Goal: Task Accomplishment & Management: Use online tool/utility

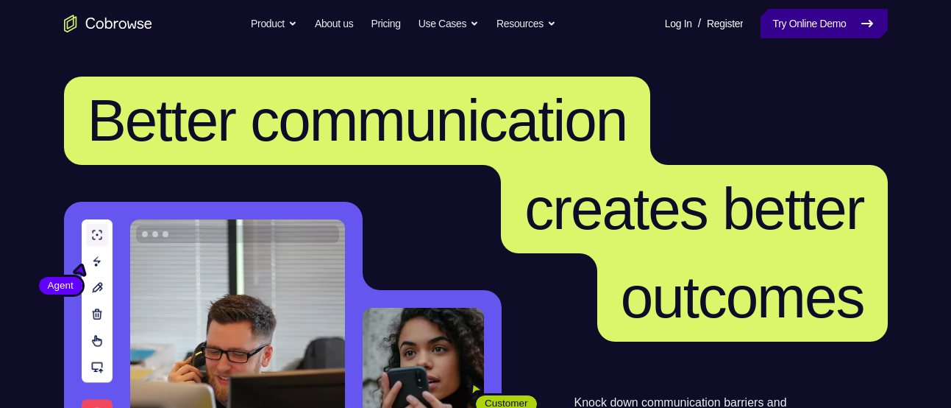
click at [793, 19] on link "Try Online Demo" at bounding box center [824, 23] width 127 height 29
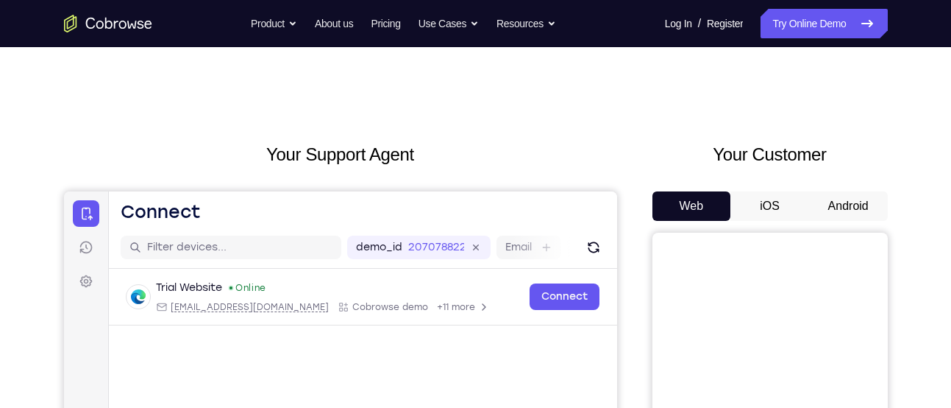
click at [840, 212] on button "Android" at bounding box center [848, 205] width 79 height 29
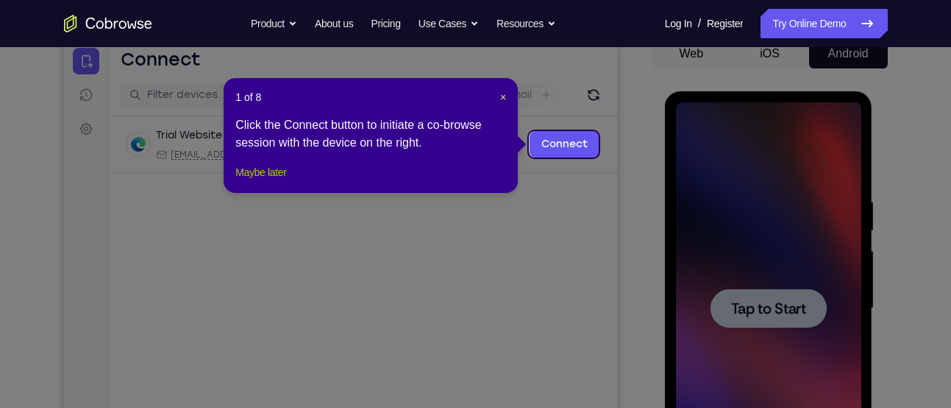
click at [286, 181] on button "Maybe later" at bounding box center [260, 172] width 51 height 18
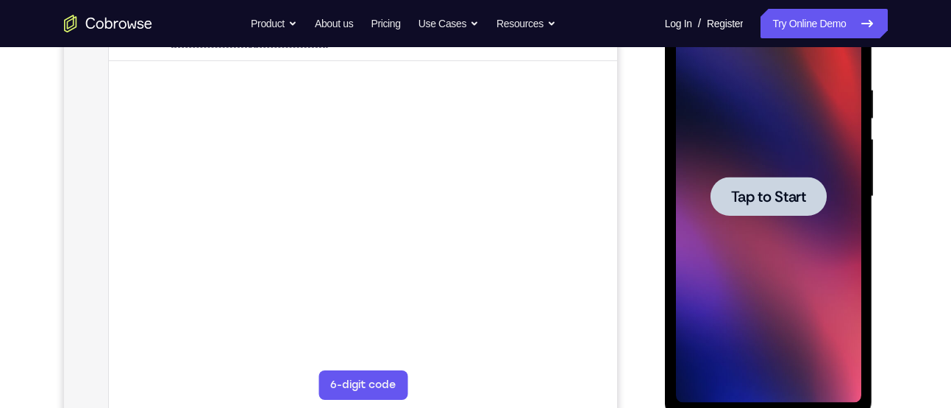
scroll to position [265, 0]
click at [831, 241] on div at bounding box center [768, 196] width 185 height 412
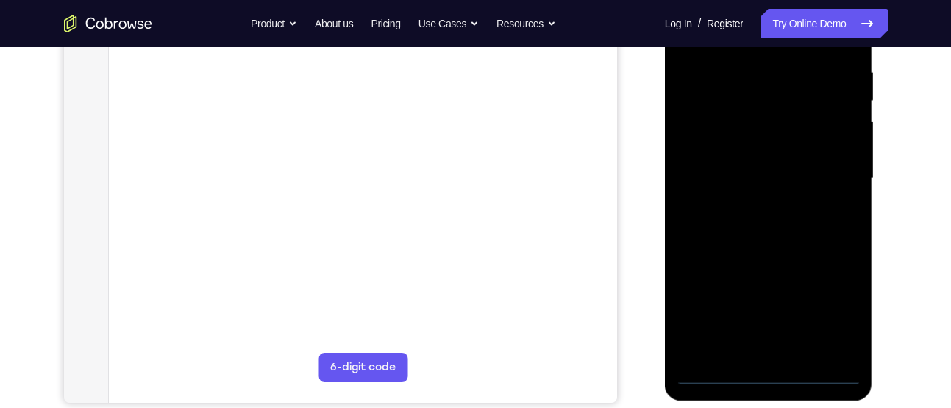
scroll to position [280, 0]
click at [765, 377] on div at bounding box center [768, 180] width 185 height 412
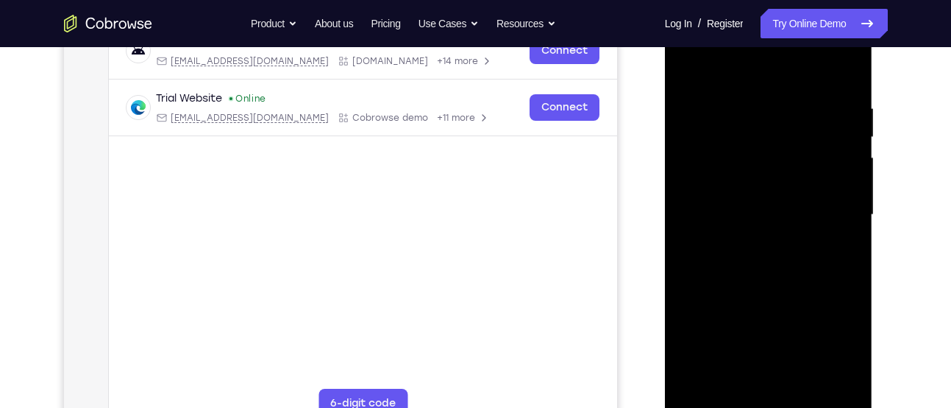
scroll to position [243, 0]
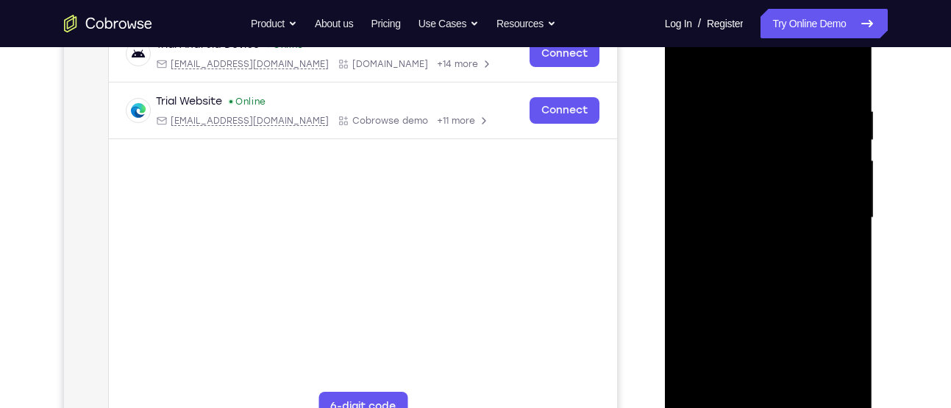
click at [842, 351] on div at bounding box center [768, 218] width 185 height 412
click at [739, 79] on div at bounding box center [768, 218] width 185 height 412
click at [825, 207] on div at bounding box center [768, 218] width 185 height 412
click at [756, 245] on div at bounding box center [768, 218] width 185 height 412
click at [745, 201] on div at bounding box center [768, 218] width 185 height 412
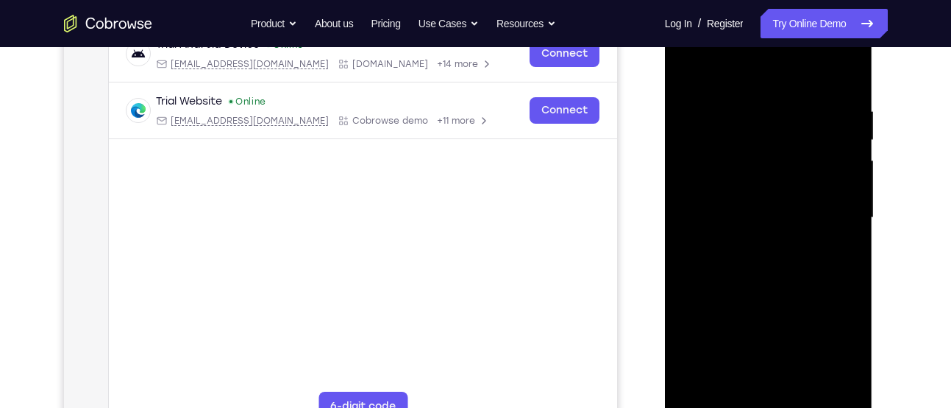
click at [726, 188] on div at bounding box center [768, 218] width 185 height 412
click at [725, 210] on div at bounding box center [768, 218] width 185 height 412
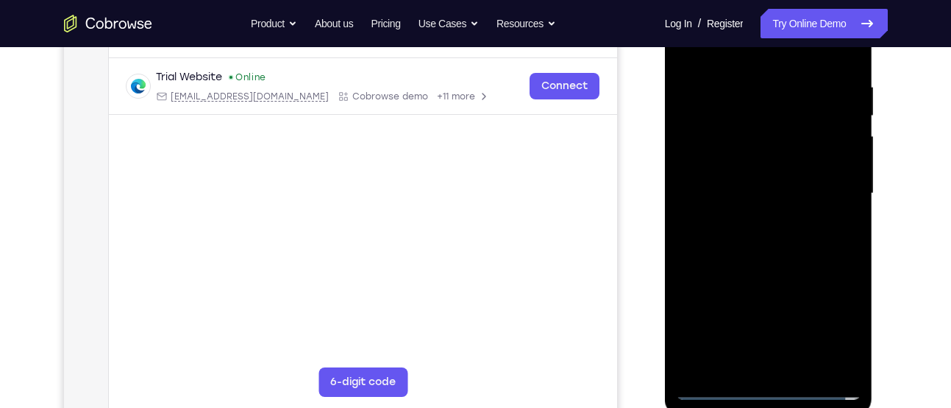
scroll to position [269, 0]
click at [721, 242] on div at bounding box center [768, 192] width 185 height 412
click at [728, 235] on div at bounding box center [768, 192] width 185 height 412
click at [727, 244] on div at bounding box center [768, 192] width 185 height 412
click at [769, 260] on div at bounding box center [768, 192] width 185 height 412
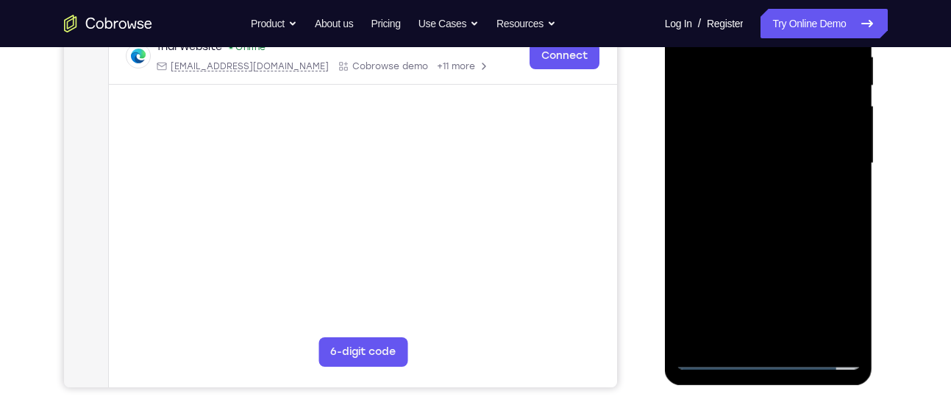
scroll to position [299, 0]
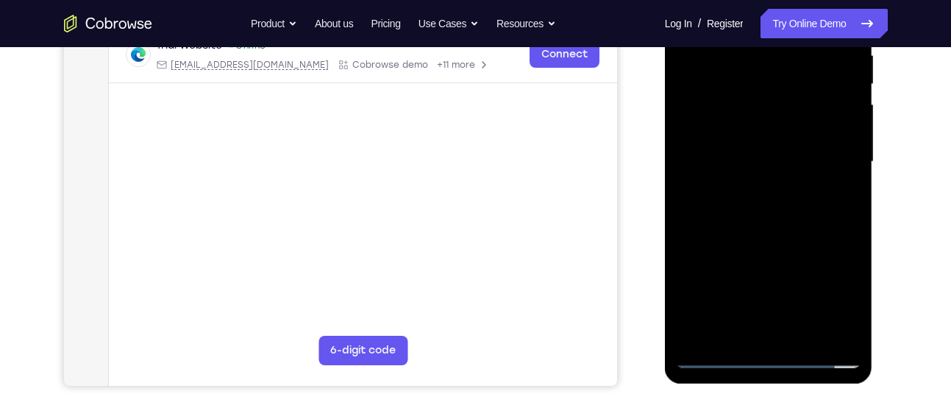
click at [854, 318] on div at bounding box center [768, 162] width 185 height 412
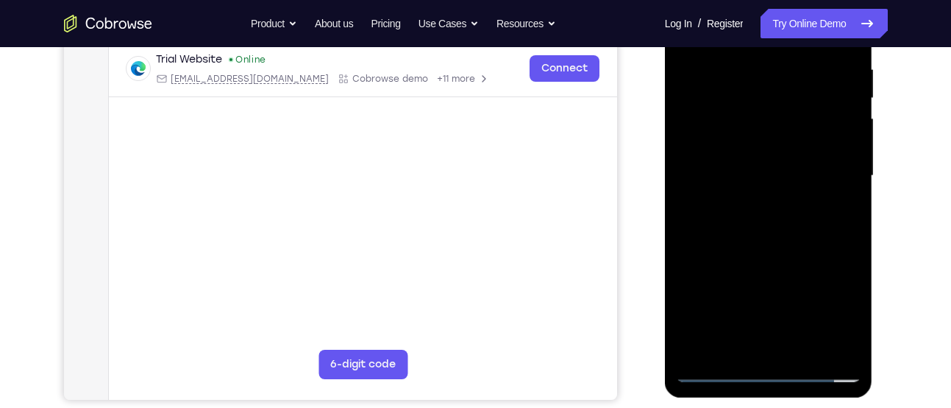
scroll to position [284, 0]
click at [848, 213] on div at bounding box center [768, 177] width 185 height 412
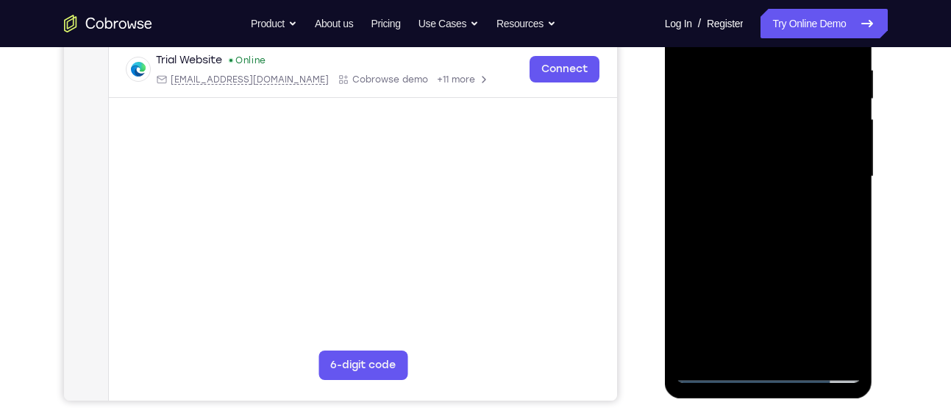
click at [848, 213] on div at bounding box center [768, 177] width 185 height 412
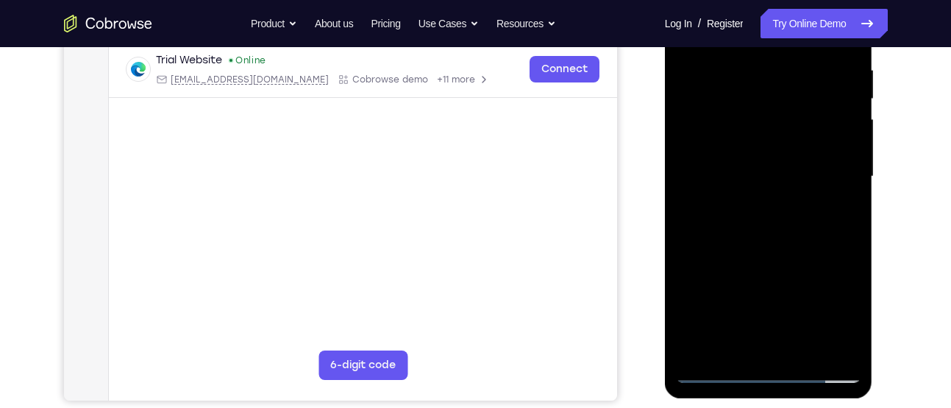
click at [848, 213] on div at bounding box center [768, 177] width 185 height 412
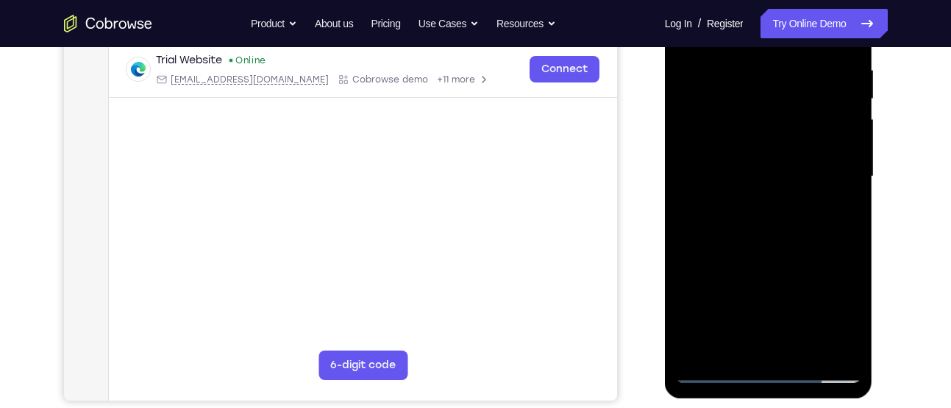
click at [745, 70] on div at bounding box center [768, 177] width 185 height 412
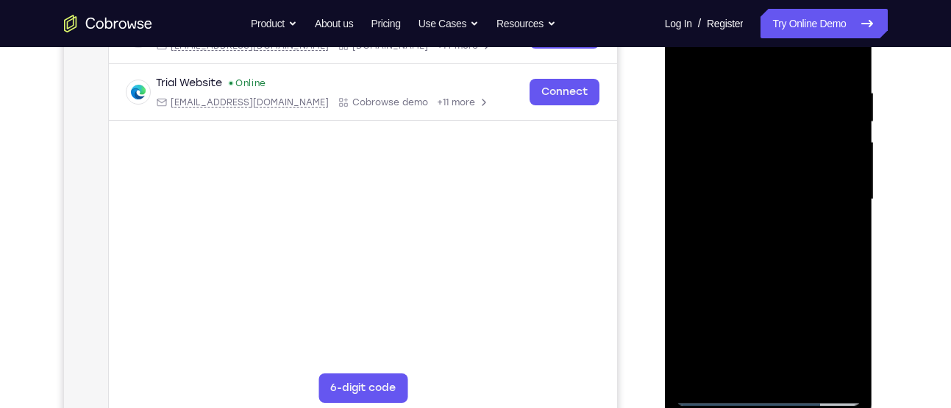
scroll to position [260, 0]
click at [848, 209] on div at bounding box center [768, 200] width 185 height 412
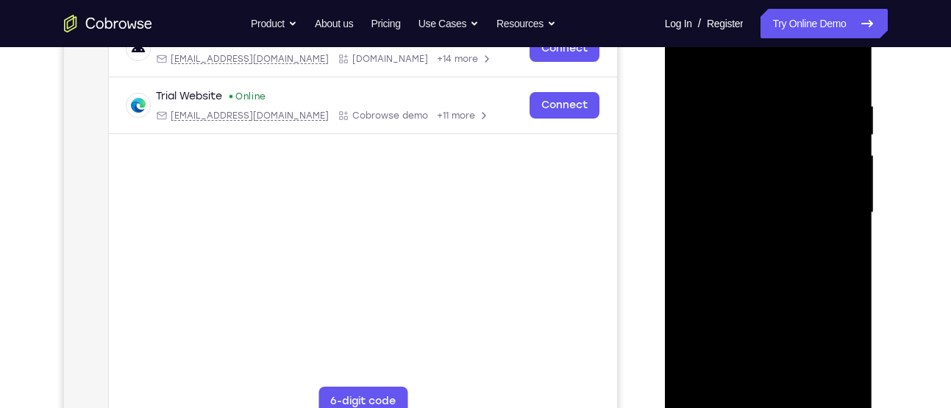
scroll to position [249, 0]
click at [848, 209] on div at bounding box center [768, 212] width 185 height 412
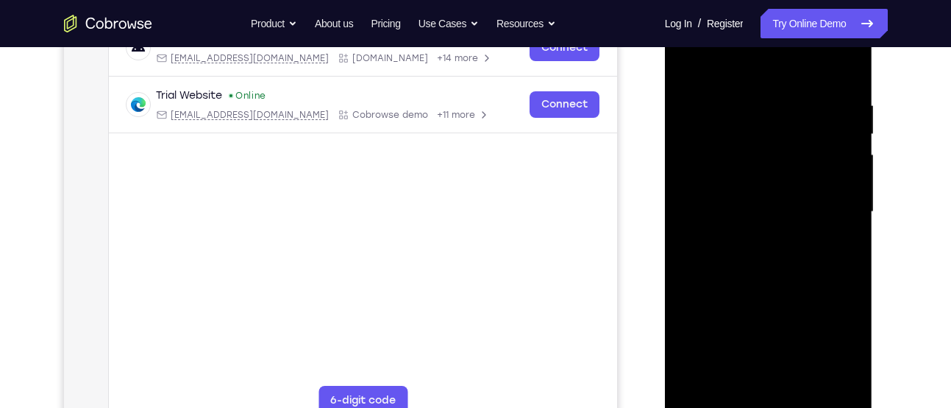
click at [848, 209] on div at bounding box center [768, 212] width 185 height 412
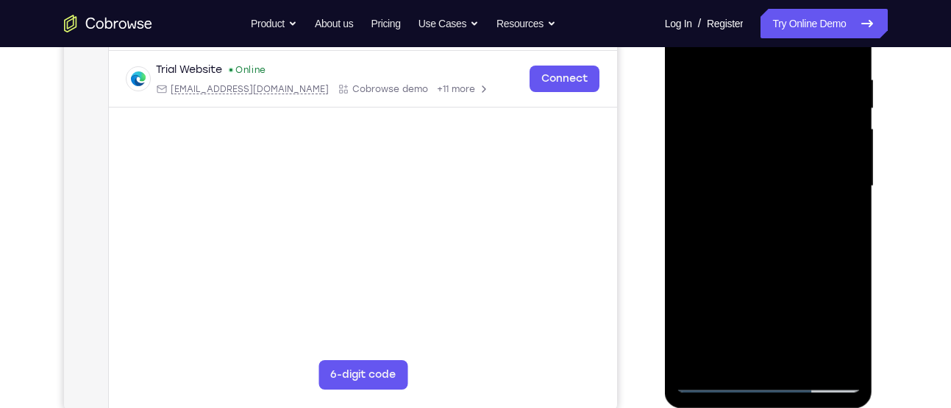
scroll to position [276, 0]
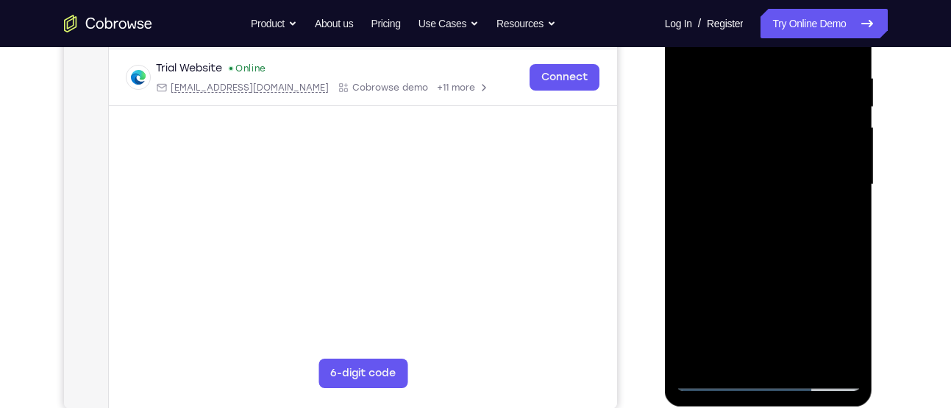
click at [848, 209] on div at bounding box center [768, 185] width 185 height 412
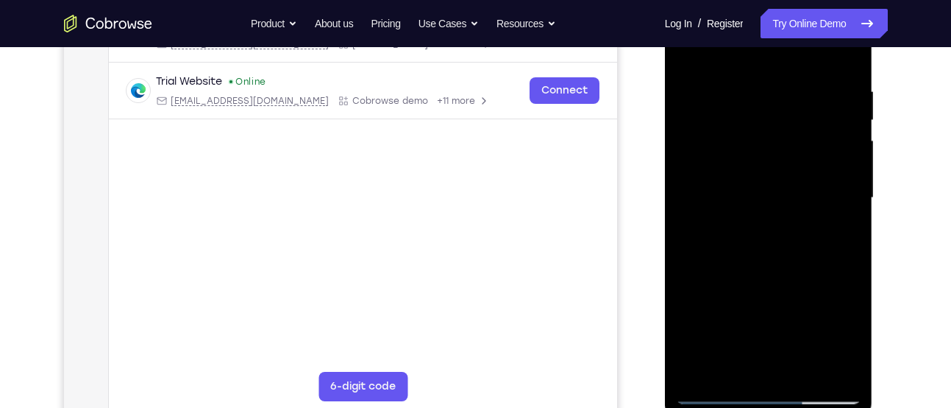
scroll to position [263, 0]
click at [842, 219] on div at bounding box center [768, 197] width 185 height 412
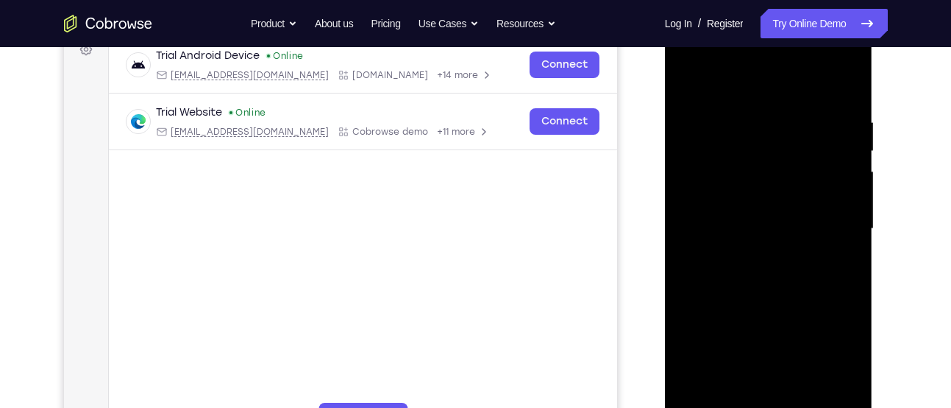
scroll to position [233, 0]
click at [842, 219] on div at bounding box center [768, 228] width 185 height 412
click at [843, 84] on div at bounding box center [768, 228] width 185 height 412
drag, startPoint x: 837, startPoint y: 110, endPoint x: 685, endPoint y: 116, distance: 151.7
click at [685, 116] on div at bounding box center [768, 228] width 185 height 412
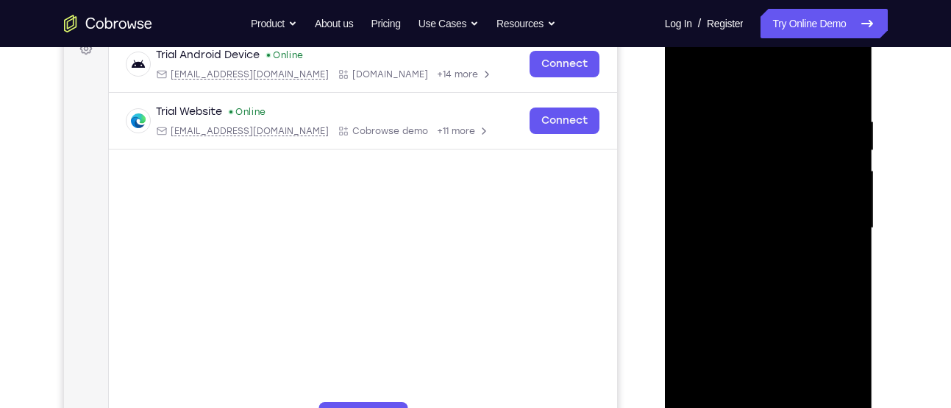
drag, startPoint x: 819, startPoint y: 114, endPoint x: 775, endPoint y: 114, distance: 44.1
click at [775, 114] on div at bounding box center [768, 228] width 185 height 412
click at [743, 114] on div at bounding box center [768, 228] width 185 height 412
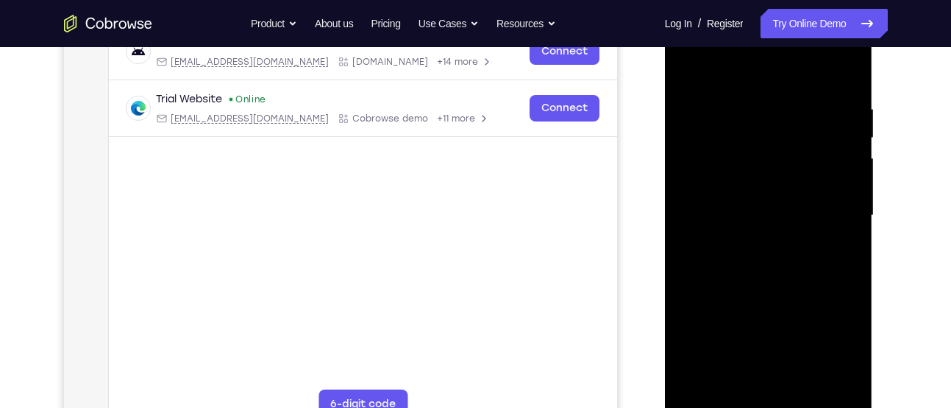
scroll to position [246, 0]
click at [856, 172] on div at bounding box center [768, 215] width 185 height 412
click at [688, 209] on div at bounding box center [768, 215] width 185 height 412
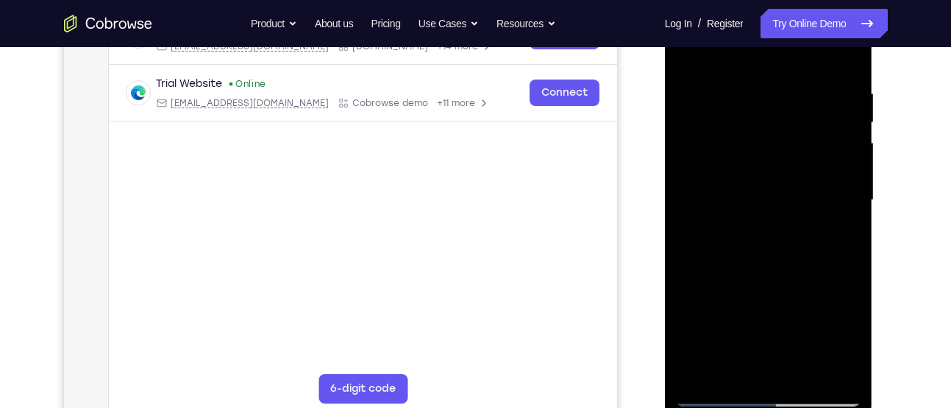
scroll to position [261, 0]
click at [851, 219] on div at bounding box center [768, 199] width 185 height 412
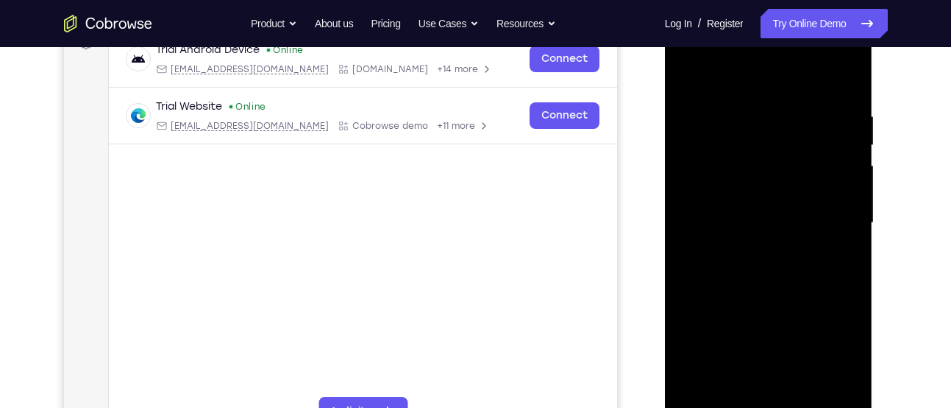
scroll to position [237, 0]
click at [851, 219] on div at bounding box center [768, 224] width 185 height 412
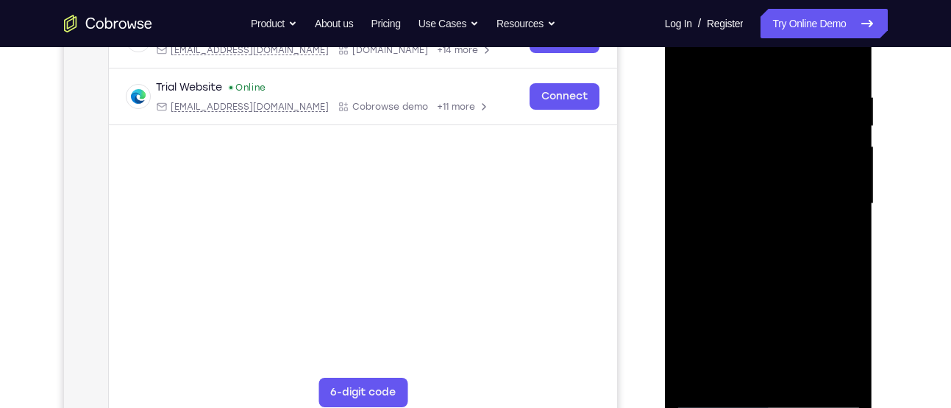
scroll to position [258, 0]
click at [851, 219] on div at bounding box center [768, 203] width 185 height 412
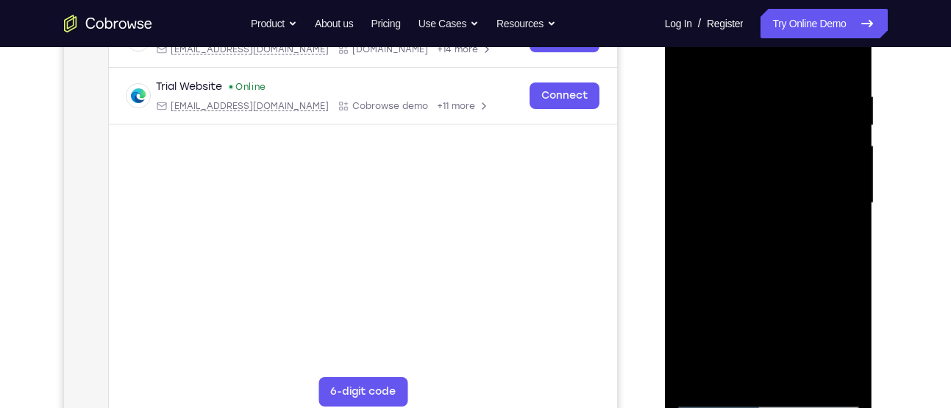
click at [851, 219] on div at bounding box center [768, 203] width 185 height 412
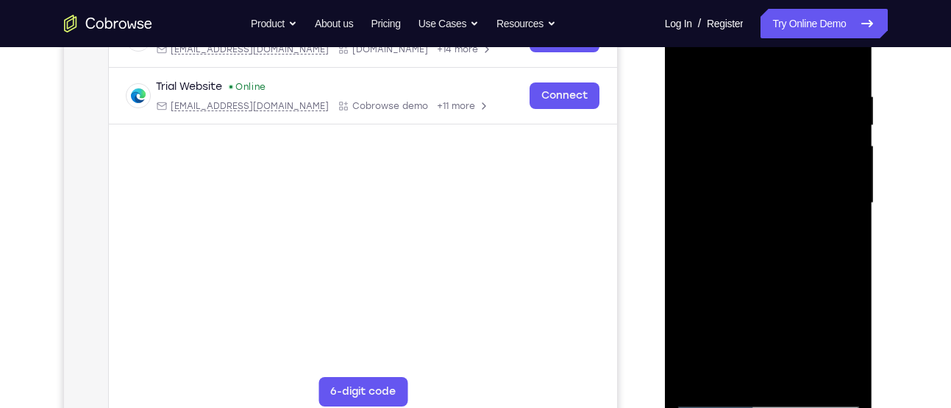
click at [682, 184] on div at bounding box center [768, 203] width 185 height 412
click at [842, 187] on div at bounding box center [768, 203] width 185 height 412
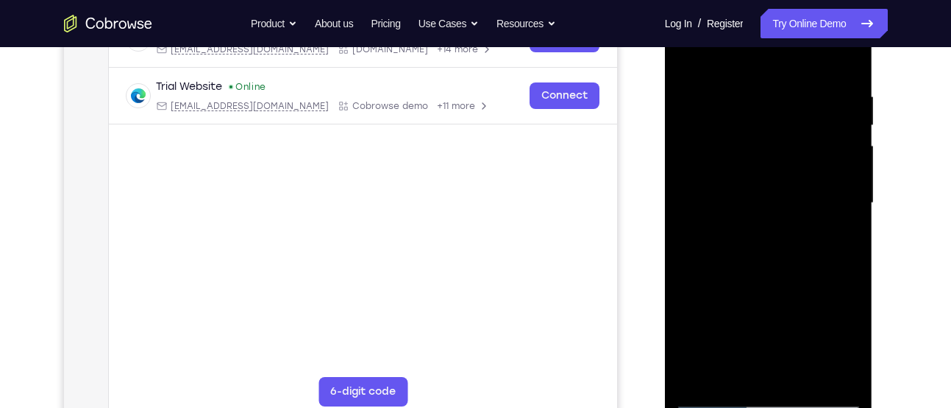
click at [684, 191] on div at bounding box center [768, 203] width 185 height 412
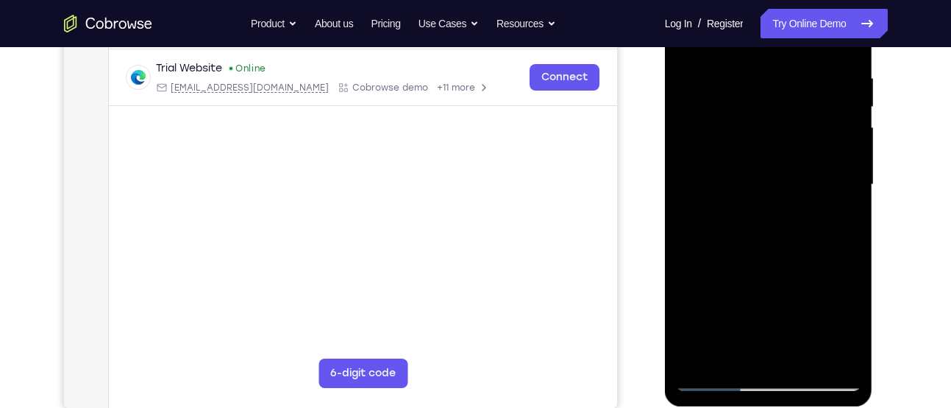
scroll to position [269, 0]
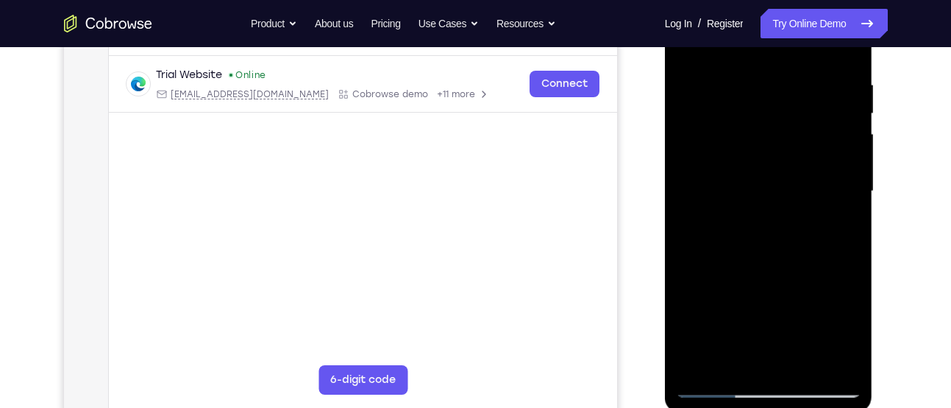
click at [841, 268] on div at bounding box center [768, 191] width 185 height 412
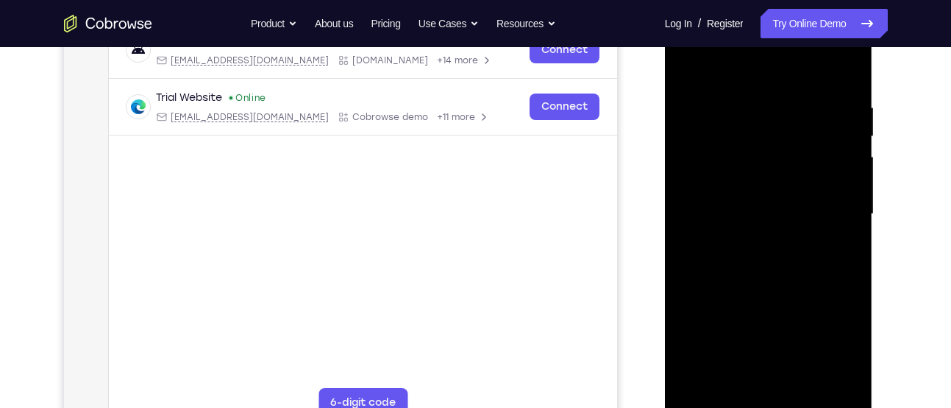
scroll to position [240, 0]
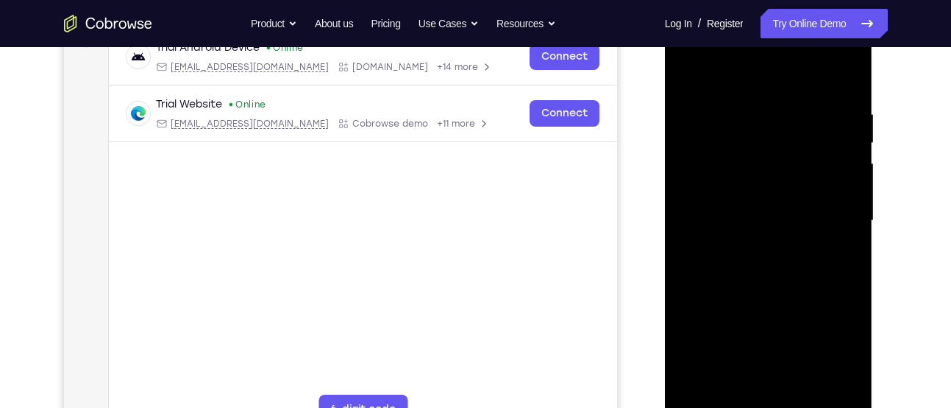
click at [843, 242] on div at bounding box center [768, 221] width 185 height 412
click at [689, 238] on div at bounding box center [768, 221] width 185 height 412
click at [682, 249] on div at bounding box center [768, 221] width 185 height 412
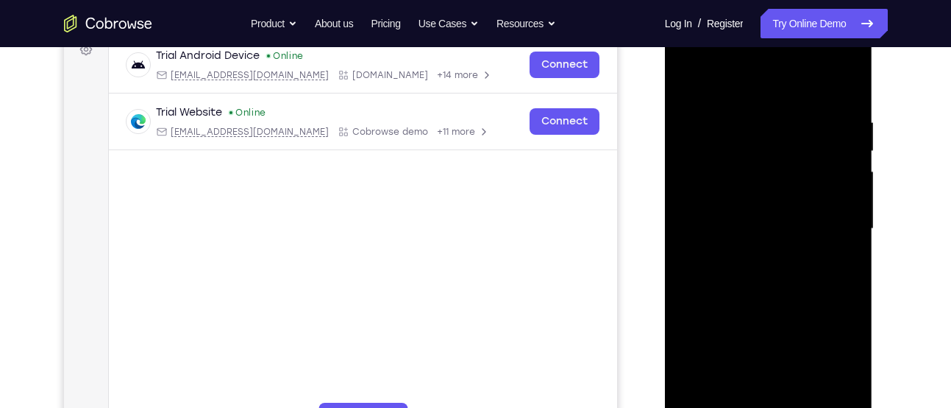
scroll to position [219, 0]
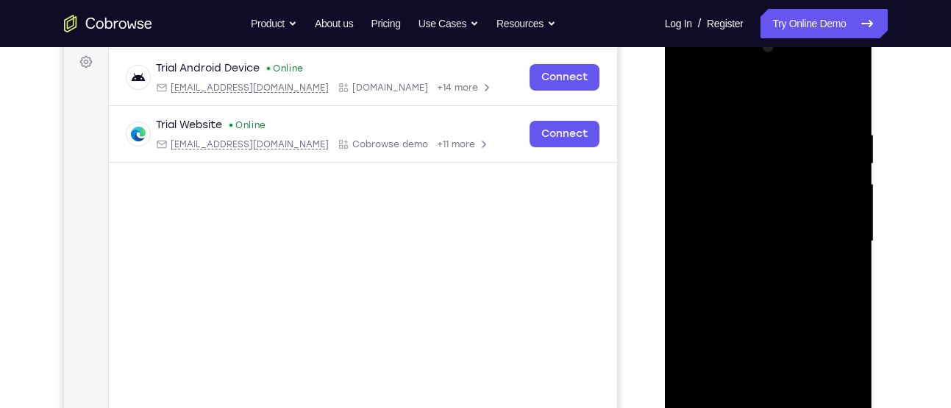
click at [850, 267] on div at bounding box center [768, 241] width 185 height 412
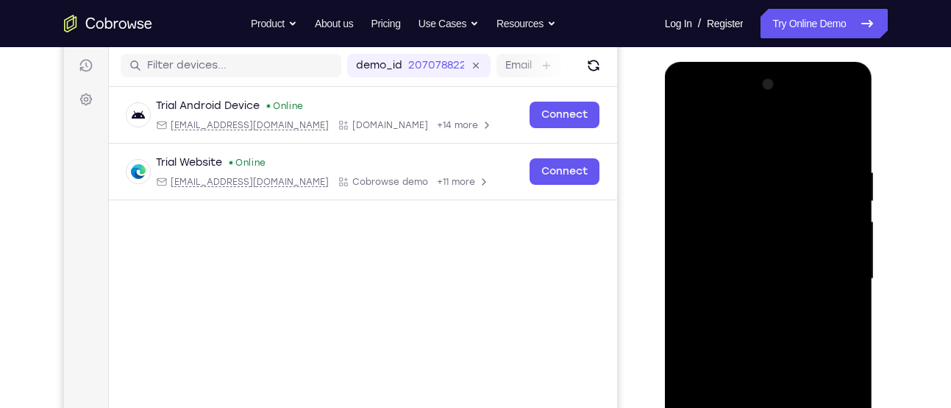
click at [848, 250] on div at bounding box center [768, 279] width 185 height 412
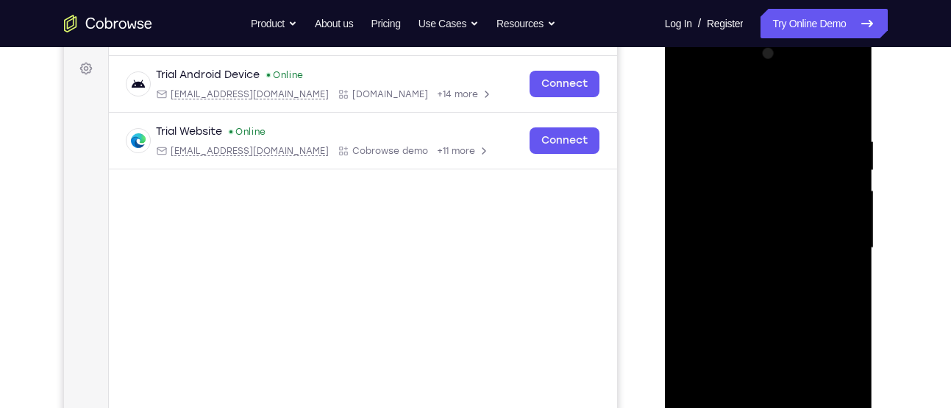
scroll to position [213, 0]
click at [851, 247] on div at bounding box center [768, 247] width 185 height 412
click at [842, 201] on div at bounding box center [768, 247] width 185 height 412
click at [844, 207] on div at bounding box center [768, 247] width 185 height 412
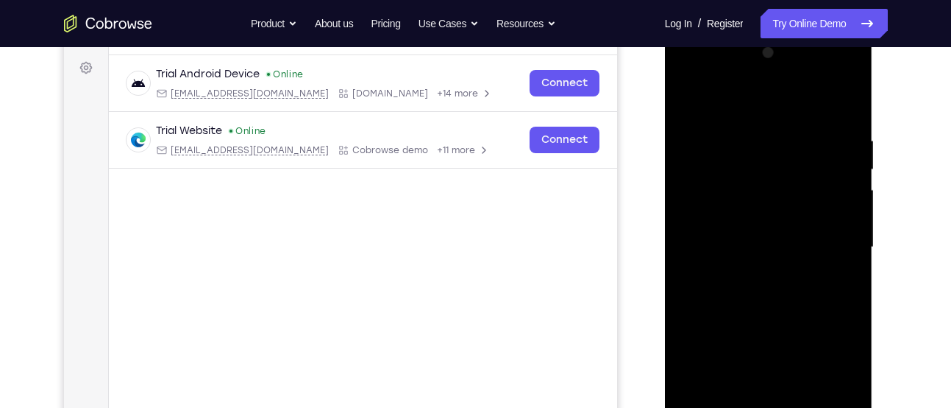
click at [844, 207] on div at bounding box center [768, 247] width 185 height 412
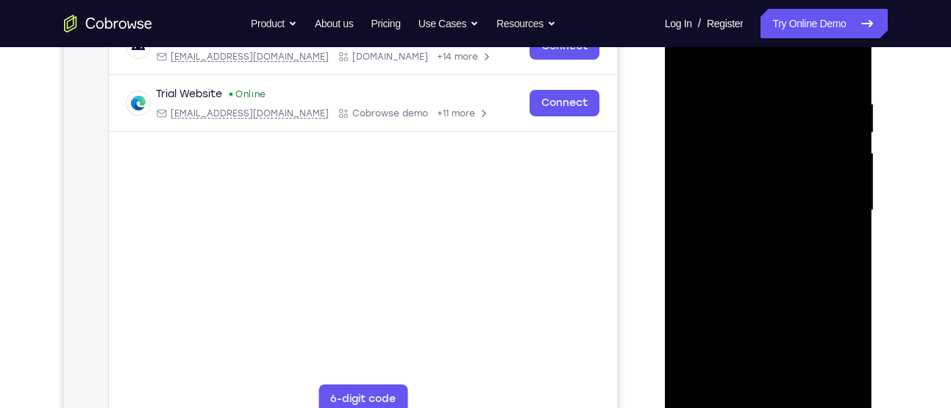
scroll to position [251, 0]
click at [840, 210] on div at bounding box center [768, 210] width 185 height 412
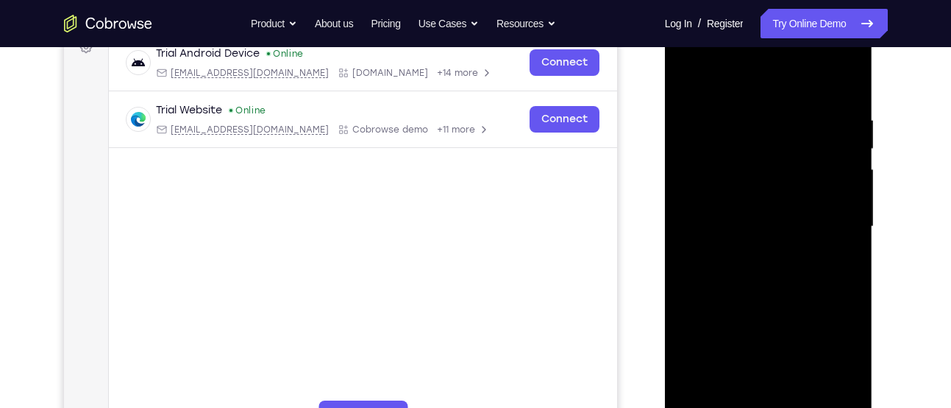
click at [840, 210] on div at bounding box center [768, 227] width 185 height 412
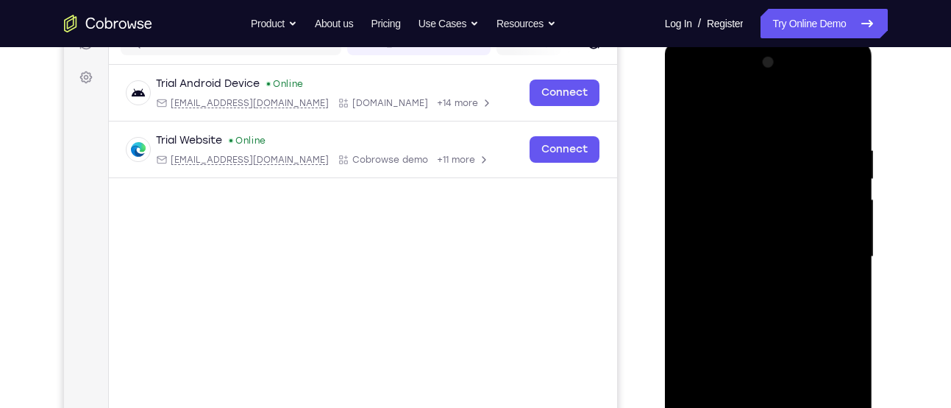
click at [840, 210] on div at bounding box center [768, 257] width 185 height 412
click at [686, 210] on div at bounding box center [768, 257] width 185 height 412
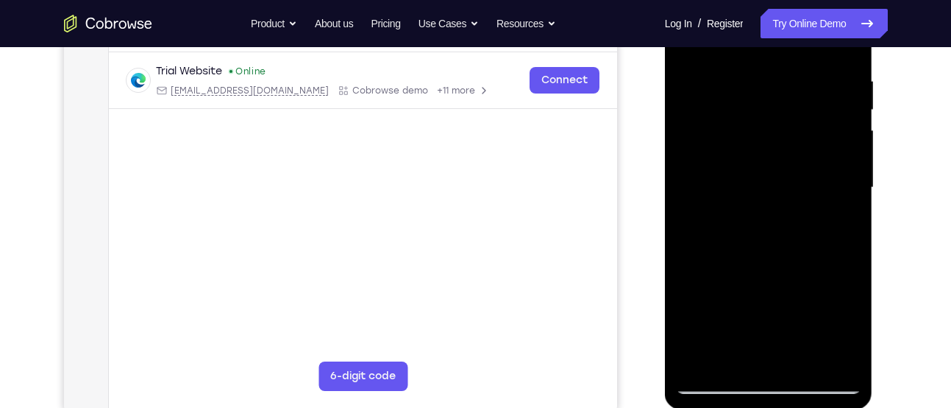
scroll to position [241, 0]
